Goal: Transaction & Acquisition: Purchase product/service

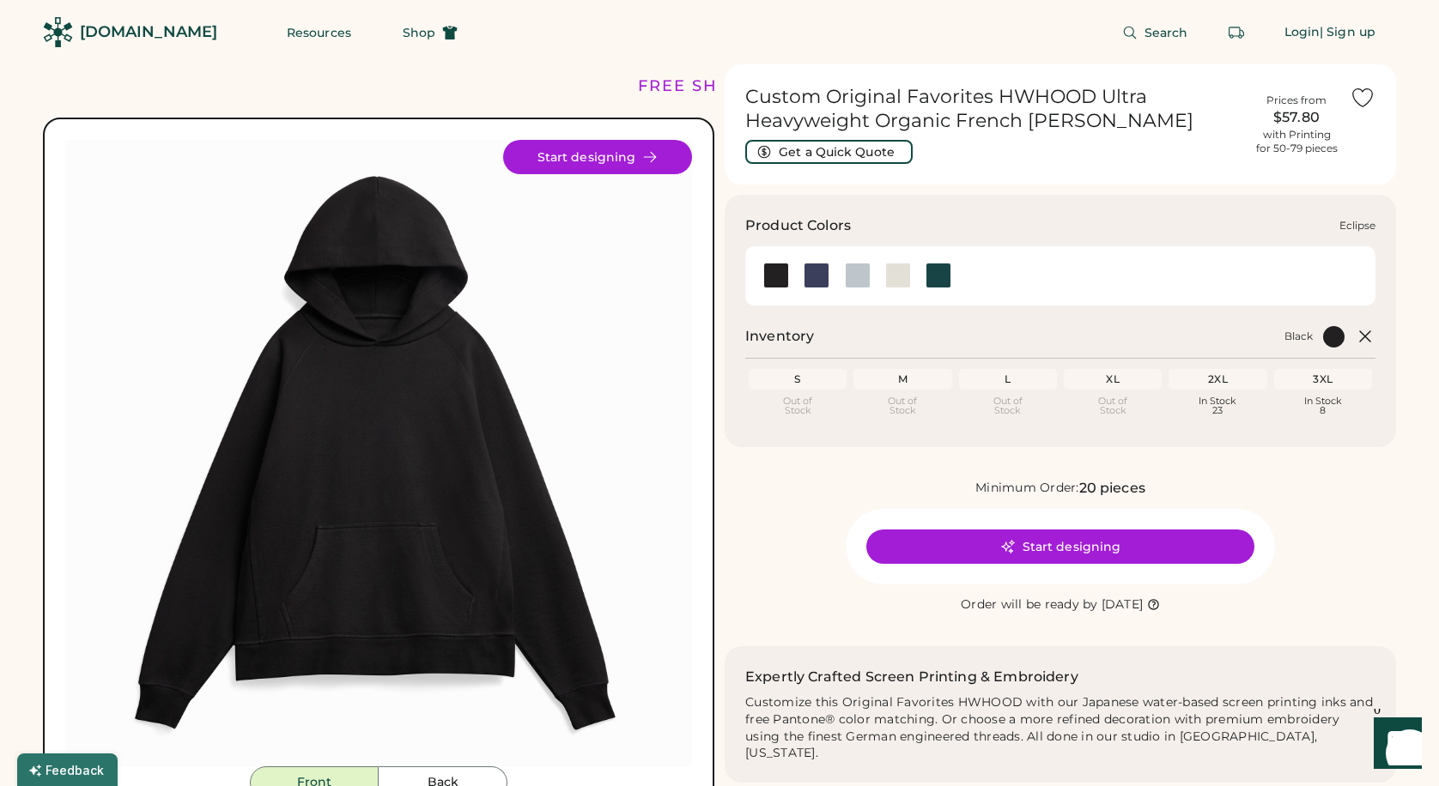
click at [808, 283] on div at bounding box center [817, 276] width 26 height 26
click at [821, 275] on div at bounding box center [817, 276] width 26 height 26
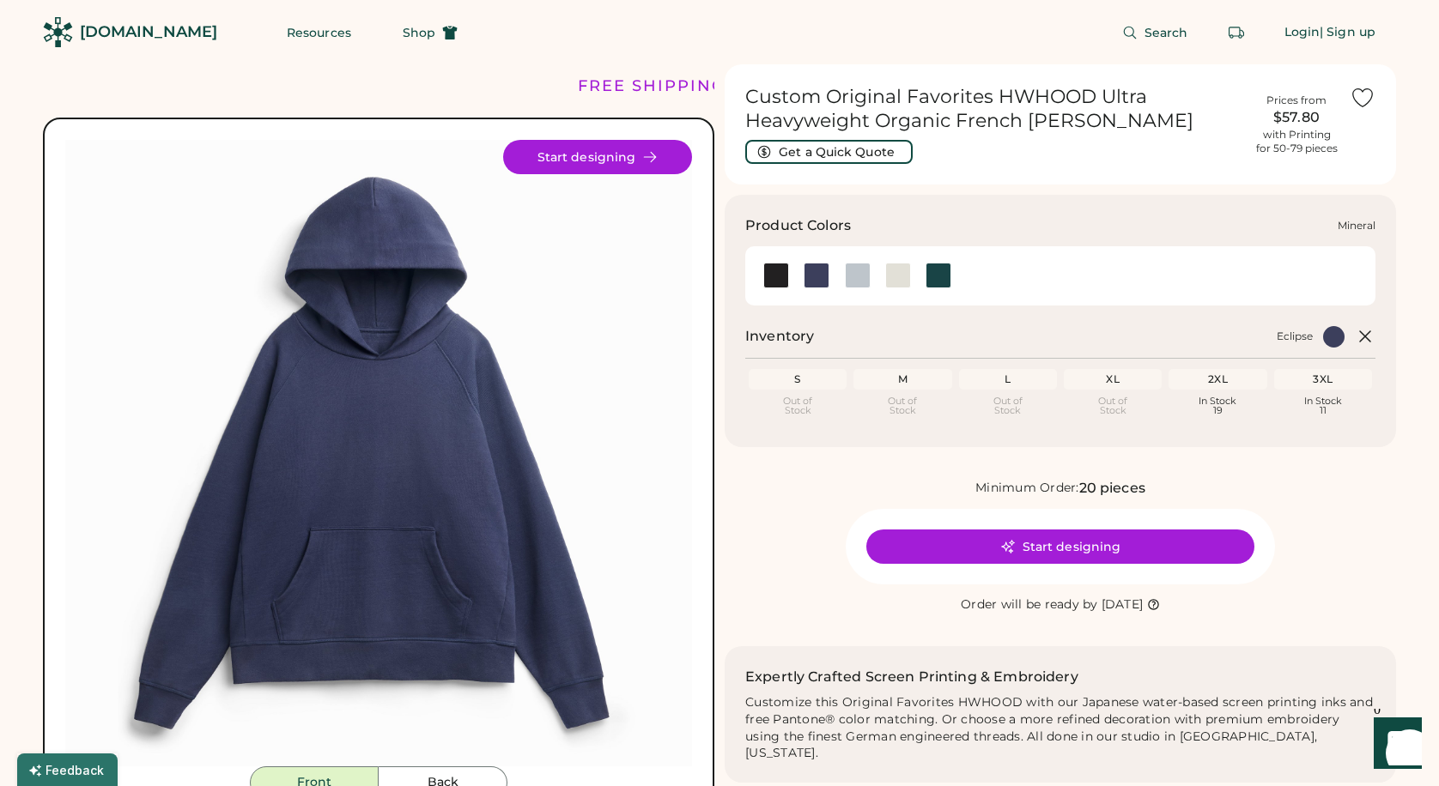
click at [854, 275] on div at bounding box center [858, 276] width 26 height 26
click at [870, 274] on div at bounding box center [858, 276] width 26 height 26
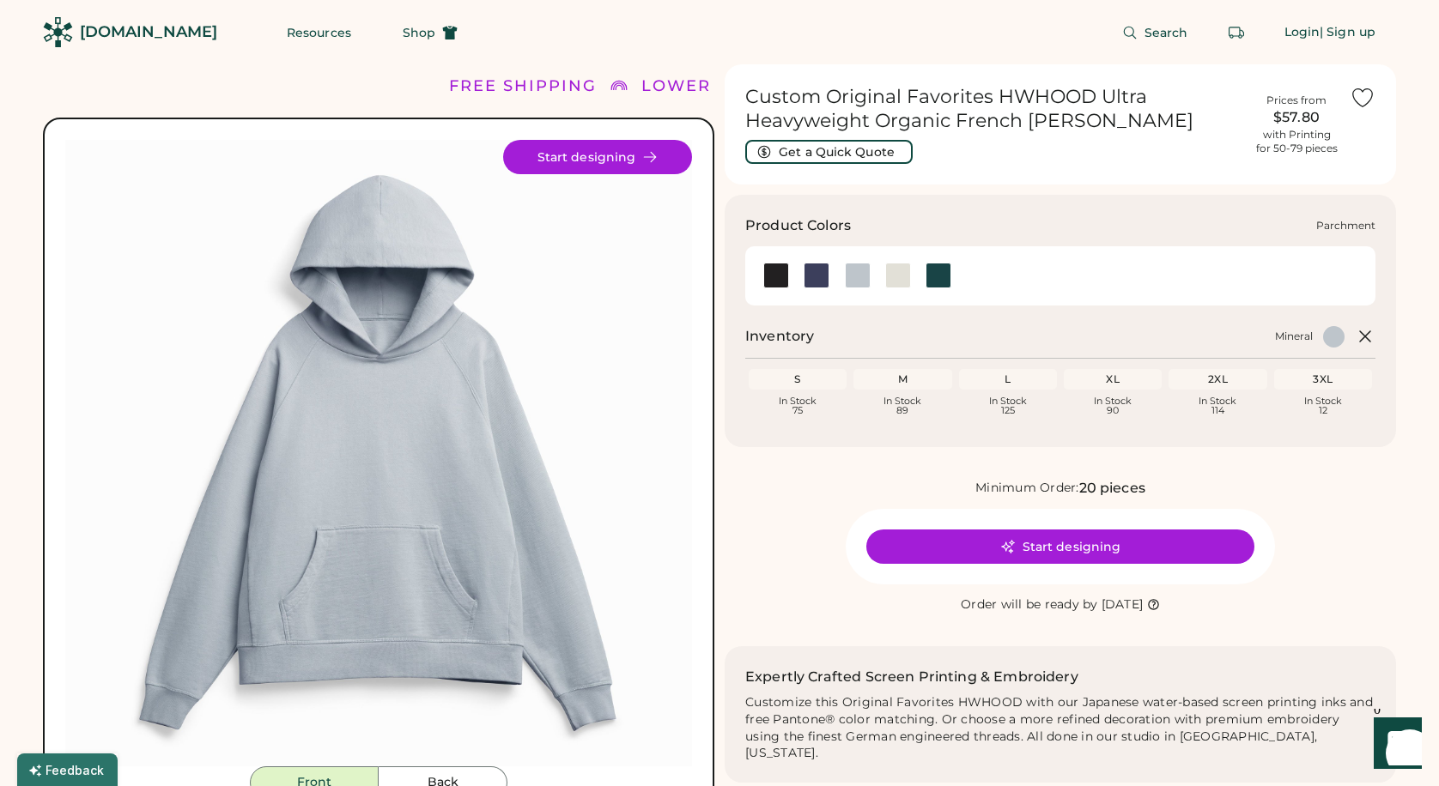
click at [896, 270] on div at bounding box center [898, 276] width 26 height 26
click at [938, 273] on div at bounding box center [938, 276] width 26 height 26
